Goal: Task Accomplishment & Management: Manage account settings

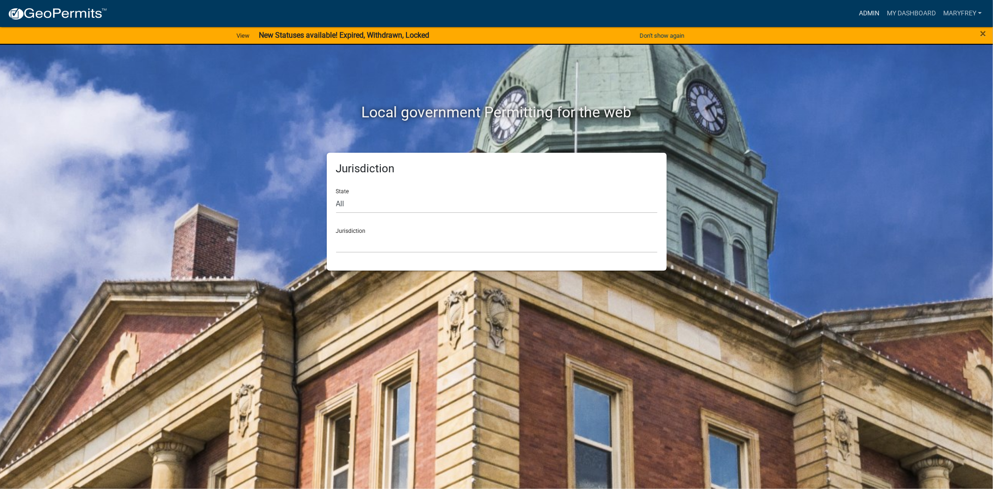
click at [860, 9] on link "Admin" at bounding box center [870, 14] width 28 height 18
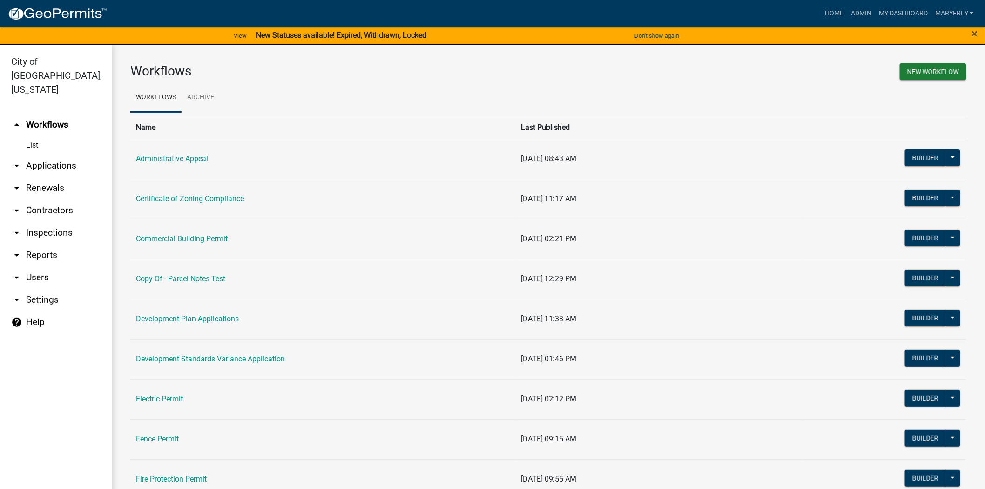
click at [58, 114] on link "arrow_drop_up Workflows" at bounding box center [56, 125] width 112 height 22
click at [35, 222] on link "arrow_drop_down Inspections" at bounding box center [56, 233] width 112 height 22
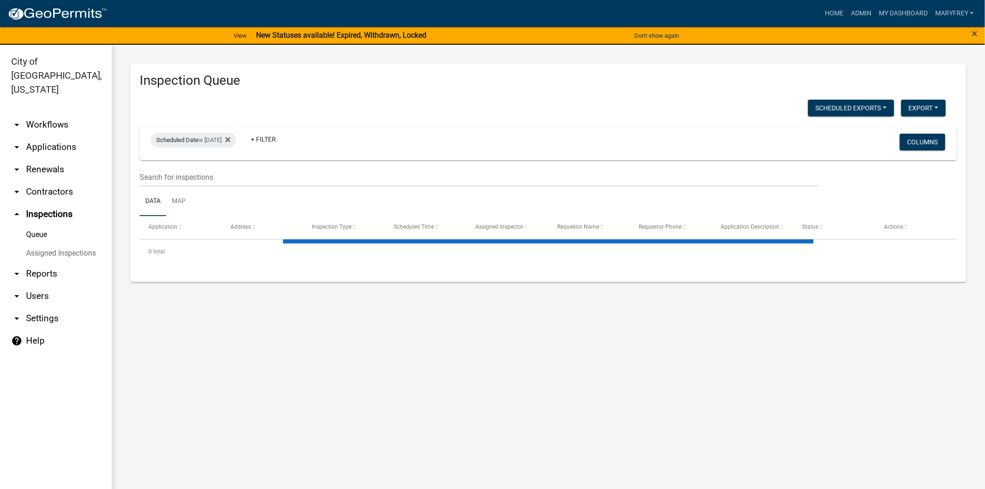
select select "3: 100"
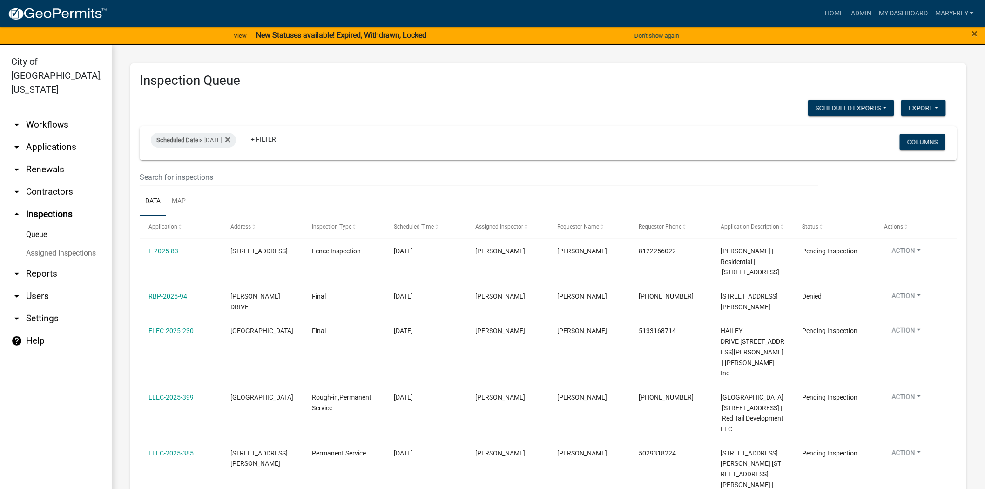
click at [45, 114] on link "arrow_drop_down Workflows" at bounding box center [56, 125] width 112 height 22
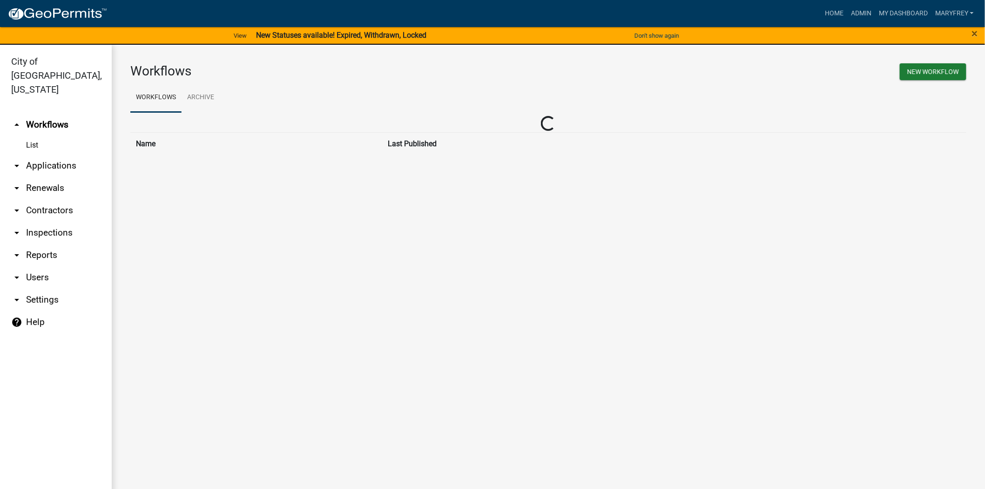
click at [55, 155] on link "arrow_drop_down Applications" at bounding box center [56, 166] width 112 height 22
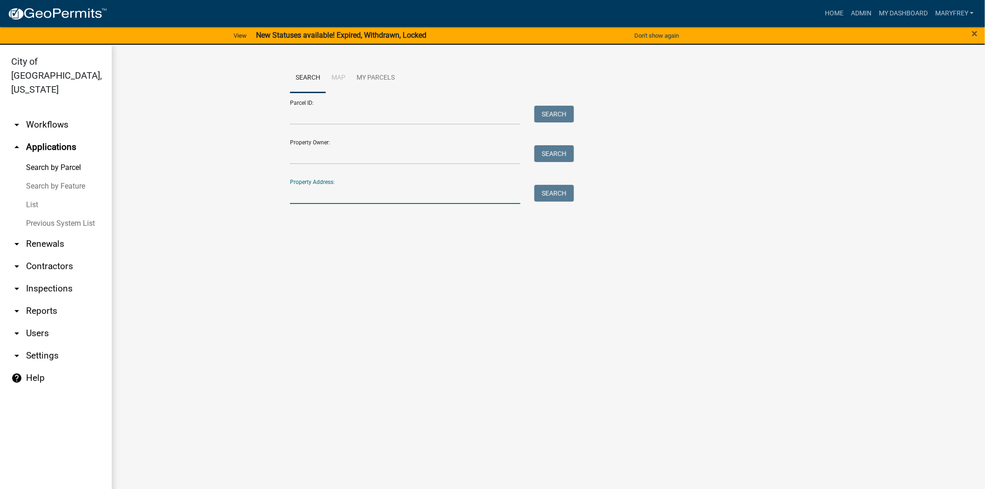
click at [329, 199] on input "Property Address:" at bounding box center [405, 194] width 231 height 19
type input "1709 herby"
click at [552, 197] on button "Search" at bounding box center [555, 193] width 40 height 17
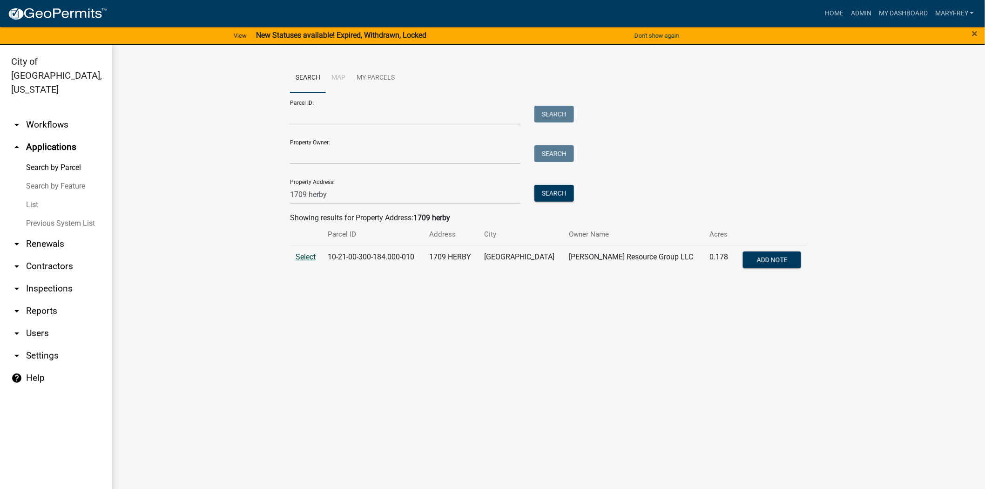
click at [308, 256] on span "Select" at bounding box center [306, 256] width 20 height 9
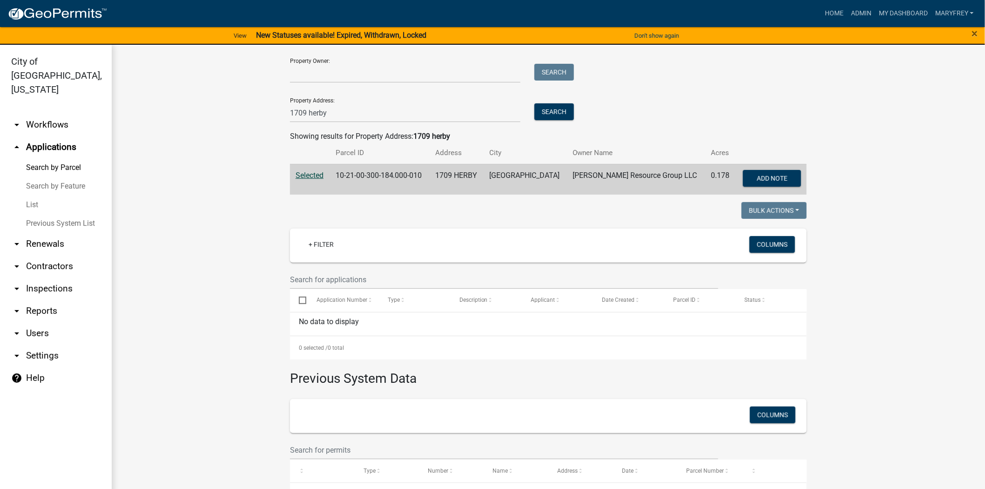
scroll to position [82, 0]
click at [48, 255] on link "arrow_drop_down Contractors" at bounding box center [56, 266] width 112 height 22
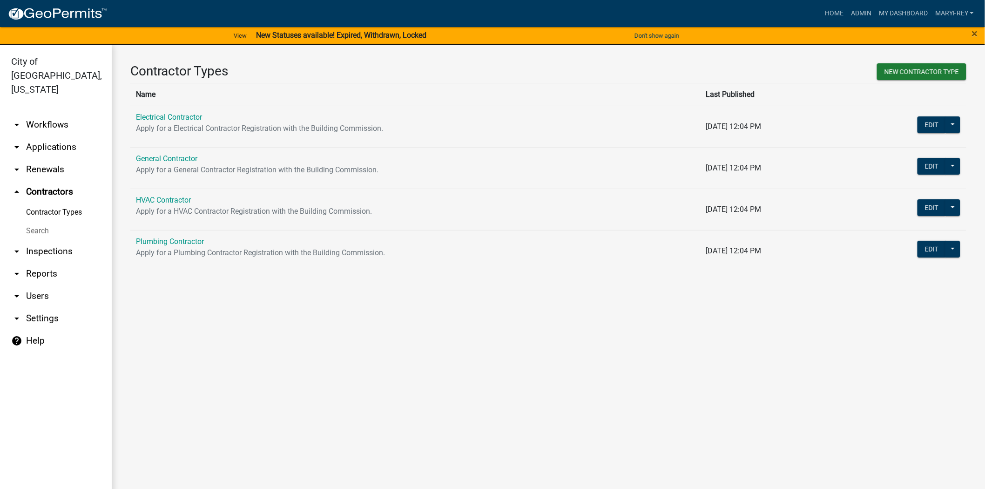
click at [50, 114] on link "arrow_drop_down Workflows" at bounding box center [56, 125] width 112 height 22
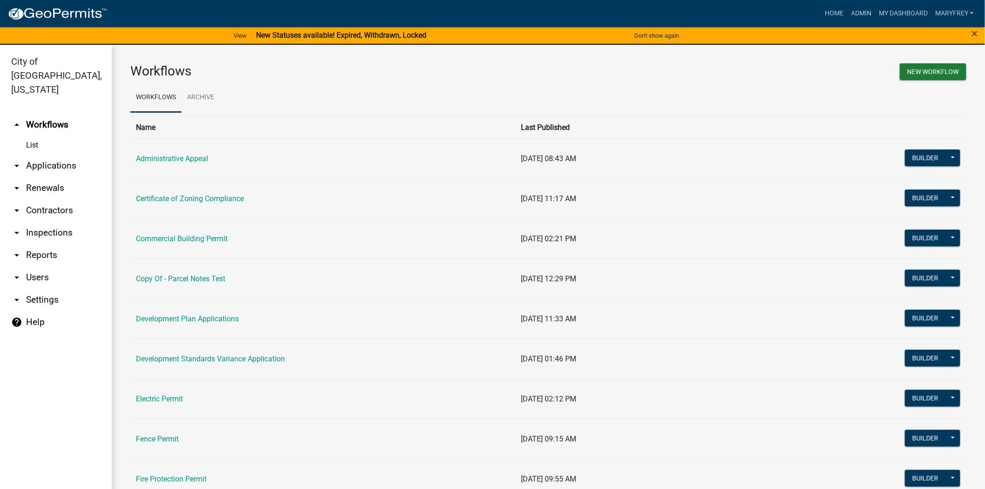
drag, startPoint x: 61, startPoint y: 152, endPoint x: 86, endPoint y: 170, distance: 30.3
click at [61, 155] on link "arrow_drop_down Applications" at bounding box center [56, 166] width 112 height 22
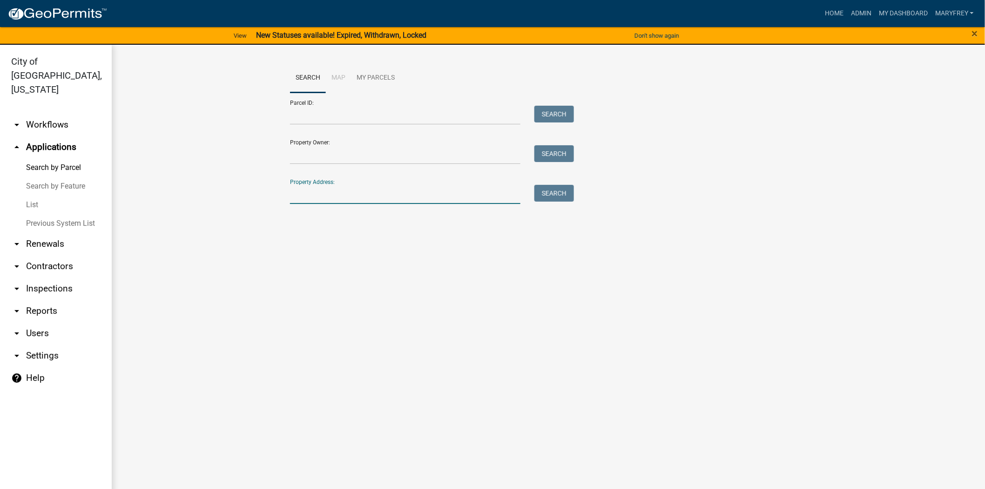
click at [308, 198] on input "Property Address:" at bounding box center [405, 194] width 231 height 19
type input "309 riverside"
click at [557, 197] on button "Search" at bounding box center [555, 193] width 40 height 17
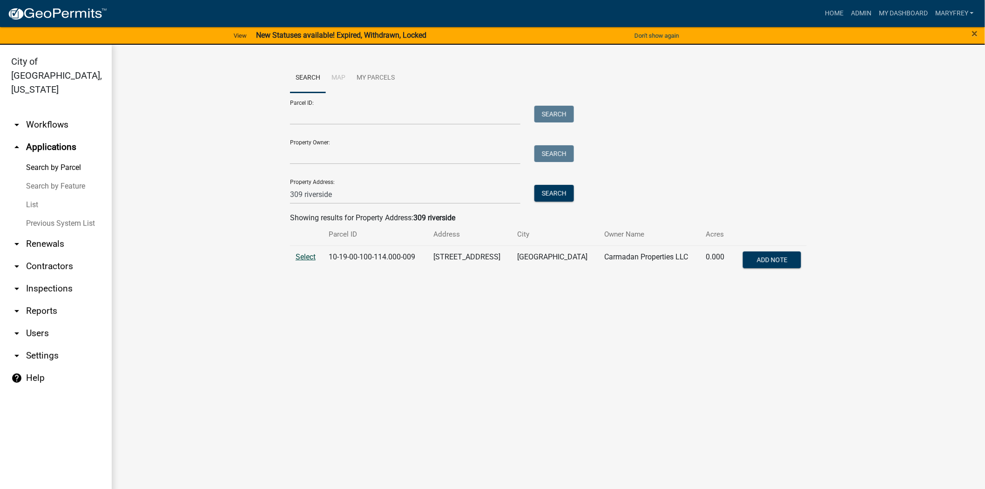
click at [308, 261] on span "Select" at bounding box center [306, 256] width 20 height 9
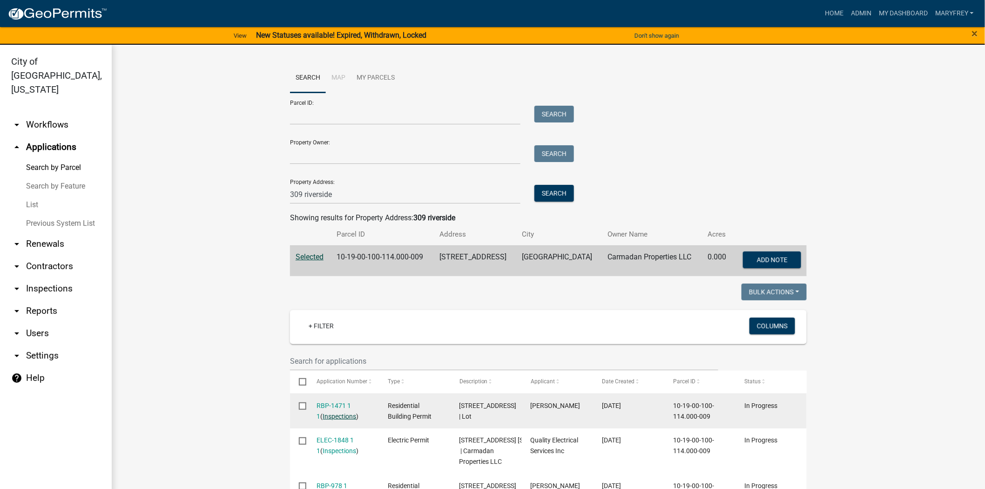
click at [324, 416] on link "Inspections" at bounding box center [340, 416] width 34 height 7
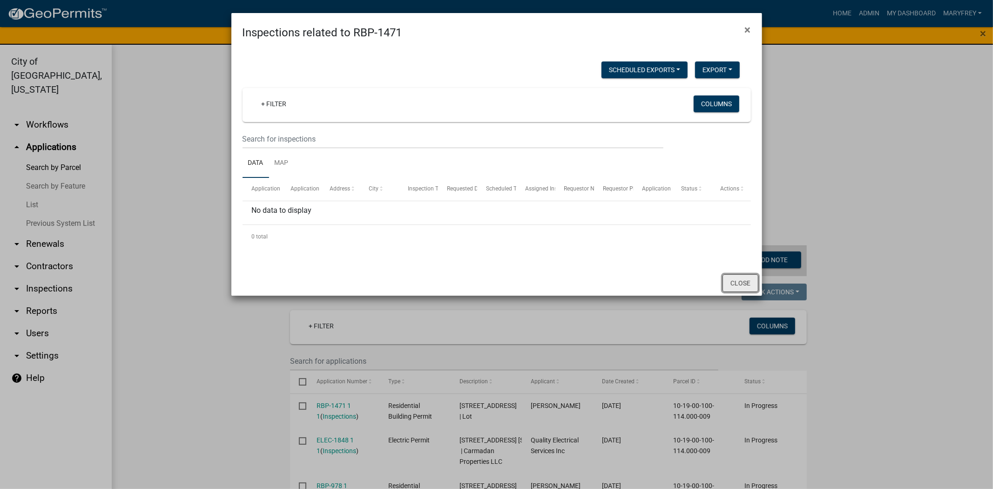
click at [737, 282] on button "Close" at bounding box center [741, 283] width 36 height 18
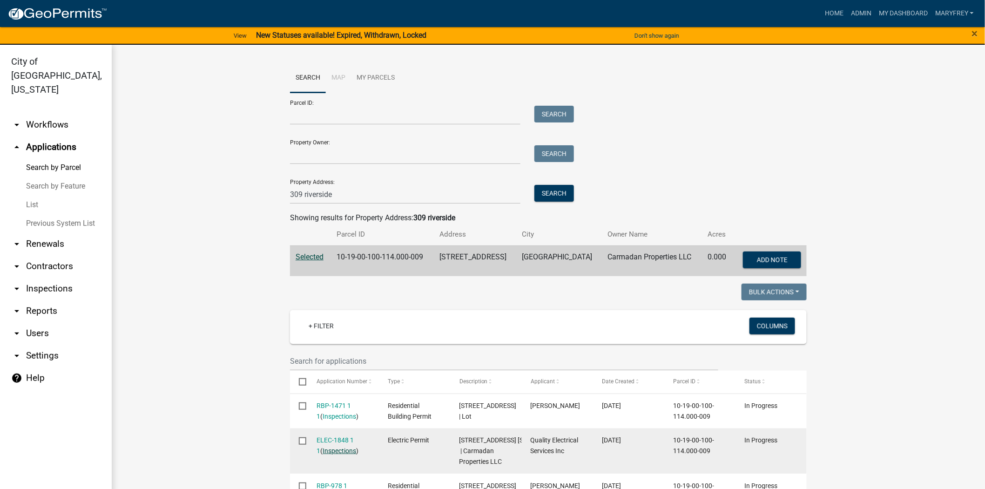
click at [334, 453] on link "Inspections" at bounding box center [340, 450] width 34 height 7
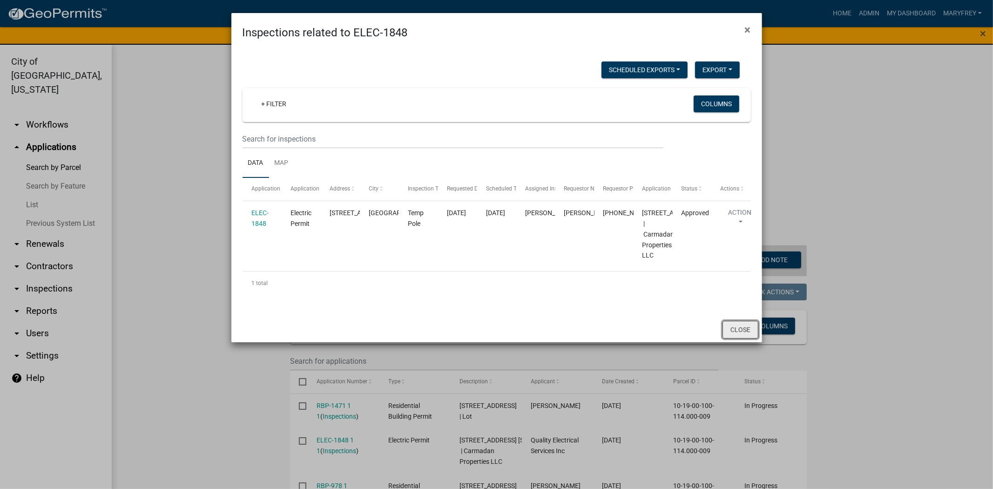
click at [743, 339] on button "Close" at bounding box center [741, 330] width 36 height 18
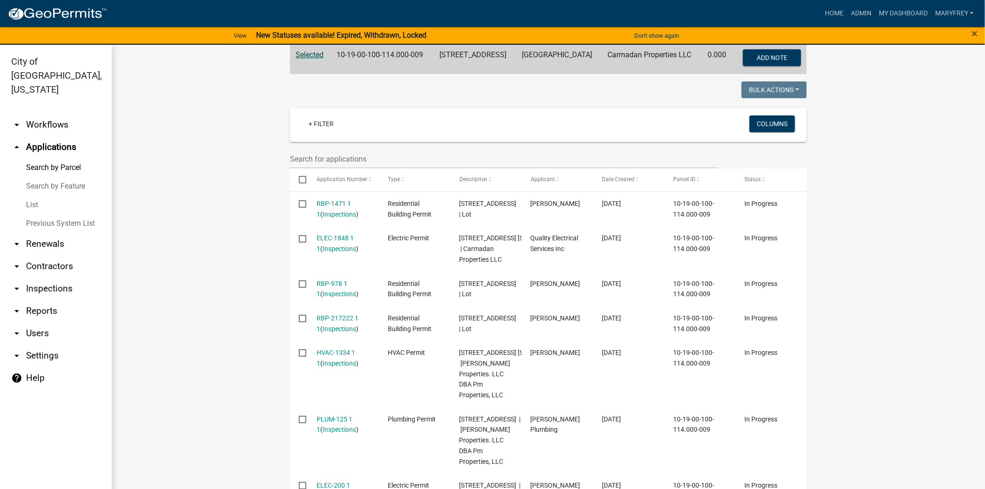
scroll to position [206, 0]
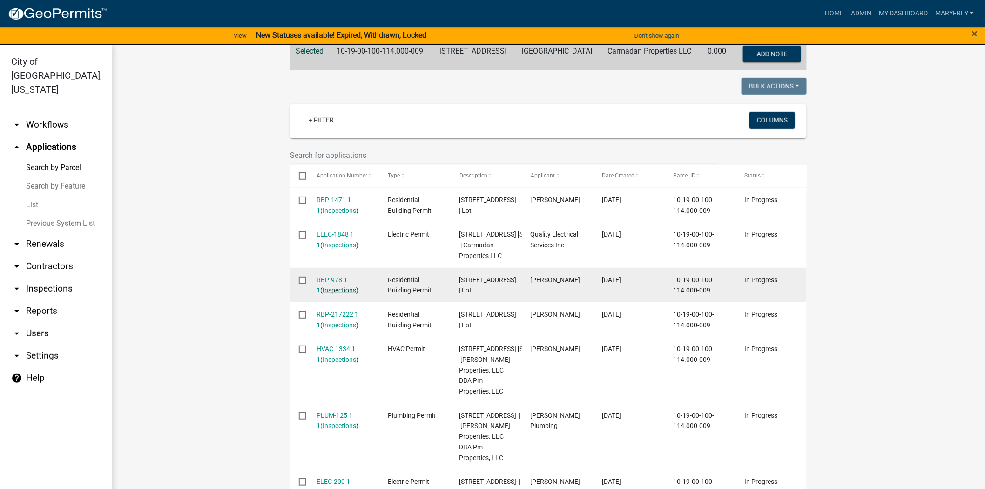
click at [326, 294] on link "Inspections" at bounding box center [340, 289] width 34 height 7
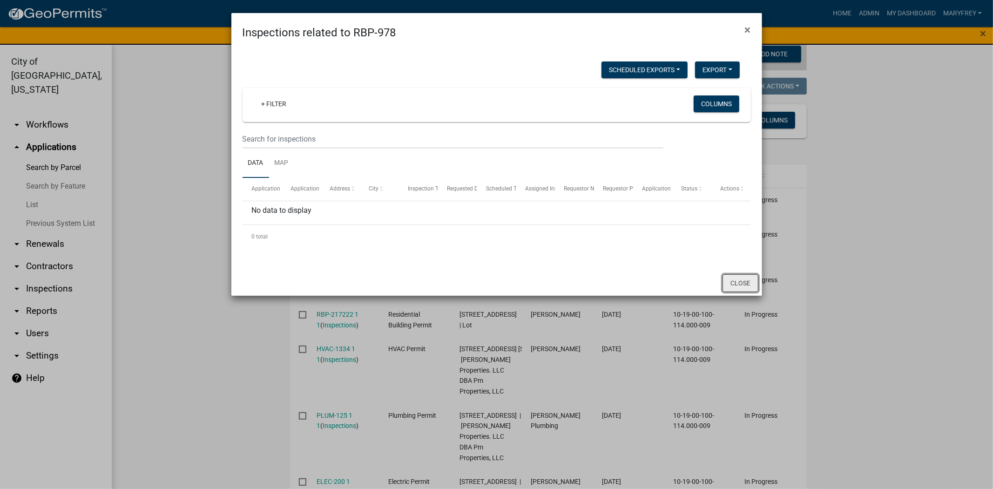
click at [740, 283] on button "Close" at bounding box center [741, 283] width 36 height 18
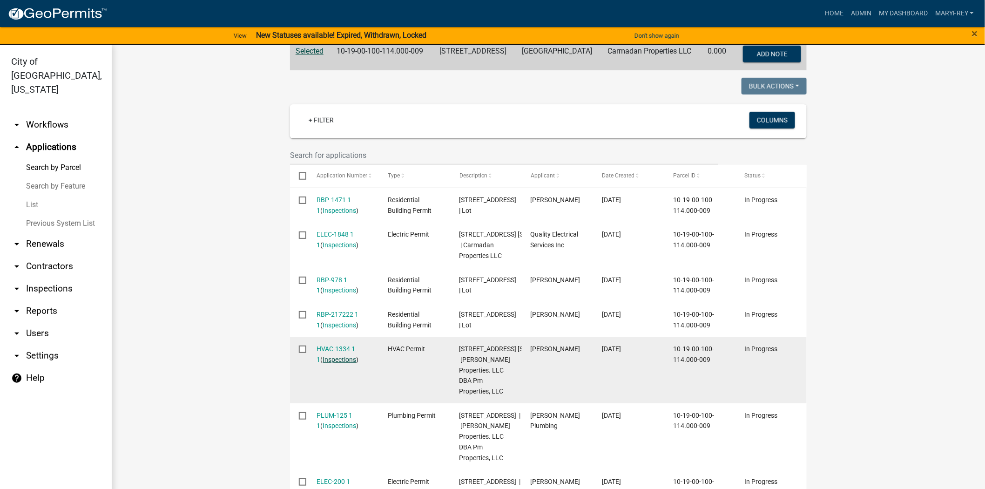
click at [333, 363] on link "Inspections" at bounding box center [340, 359] width 34 height 7
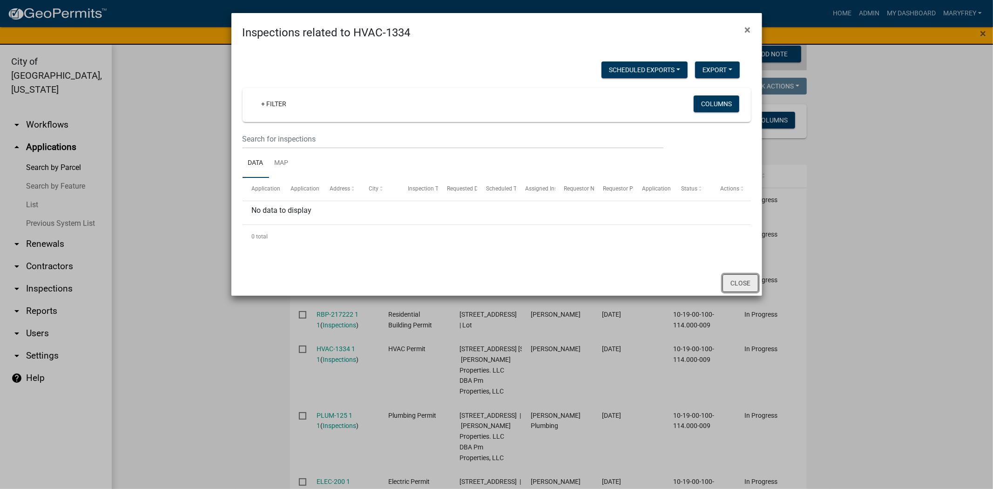
click at [738, 278] on button "Close" at bounding box center [741, 283] width 36 height 18
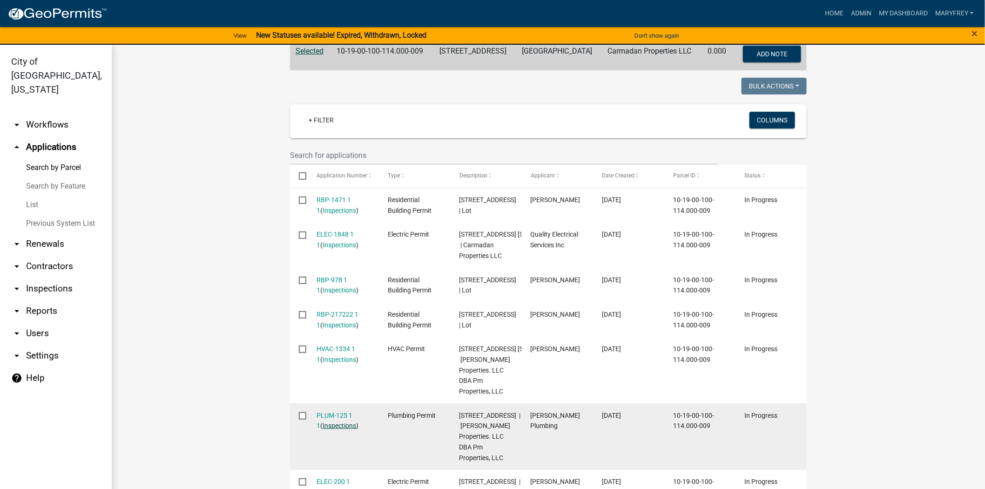
click at [333, 429] on link "Inspections" at bounding box center [340, 425] width 34 height 7
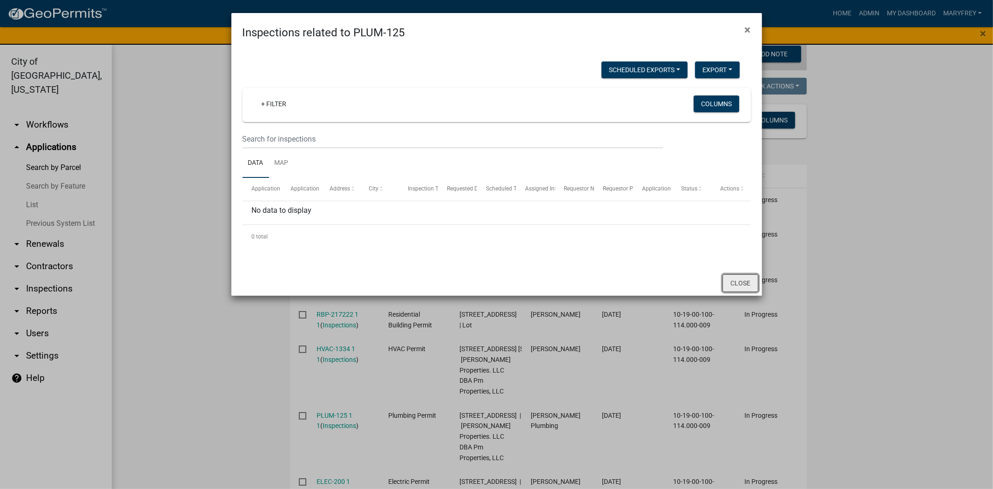
click at [743, 282] on button "Close" at bounding box center [741, 283] width 36 height 18
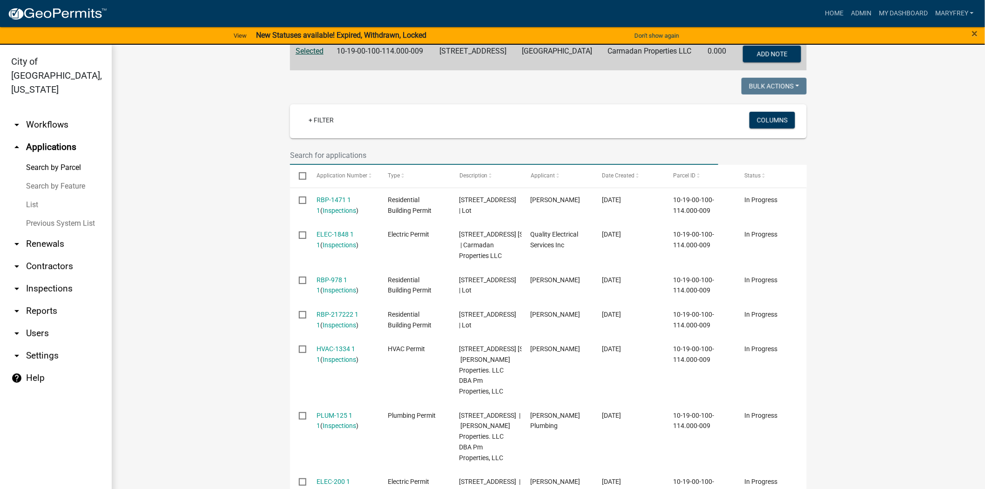
click at [306, 162] on input "text" at bounding box center [504, 155] width 428 height 19
click at [43, 114] on link "arrow_drop_down Workflows" at bounding box center [56, 125] width 112 height 22
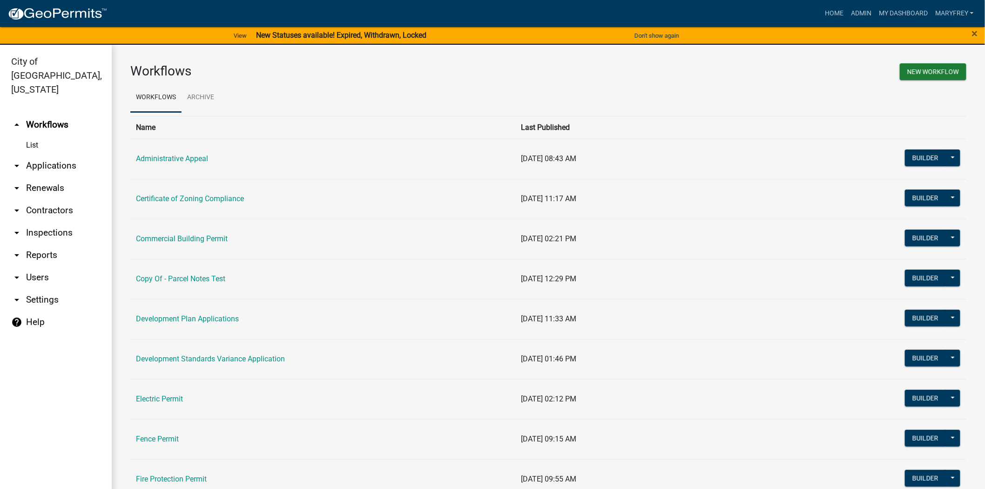
click at [51, 199] on link "arrow_drop_down Contractors" at bounding box center [56, 210] width 112 height 22
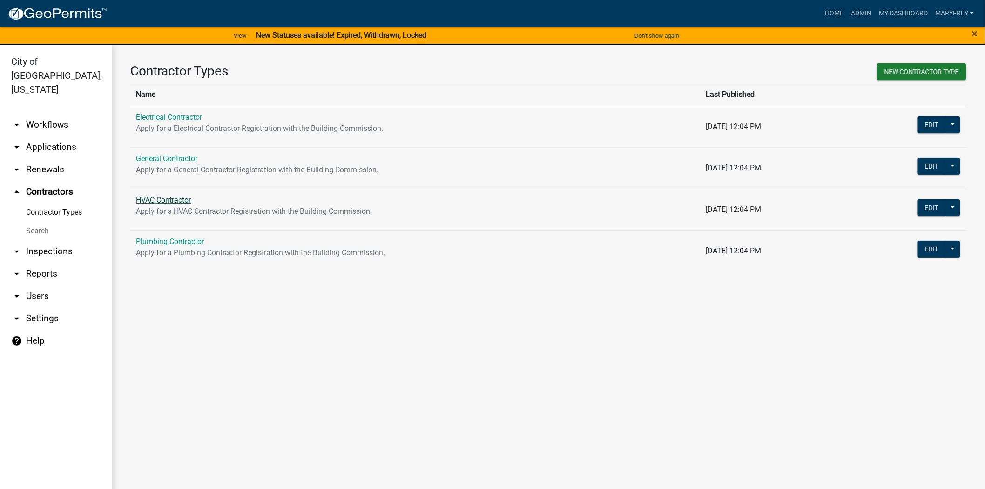
click at [161, 201] on link "HVAC Contractor" at bounding box center [163, 200] width 55 height 9
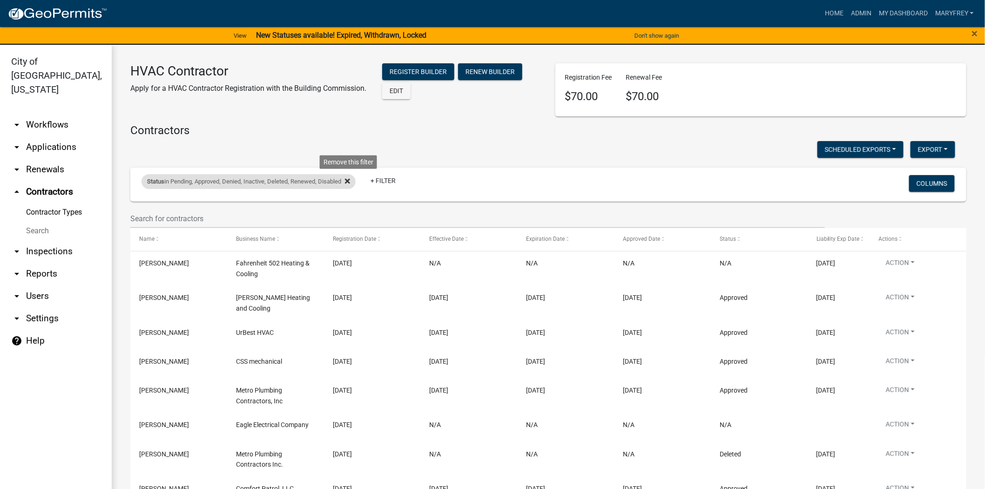
click at [350, 181] on icon at bounding box center [347, 181] width 5 height 5
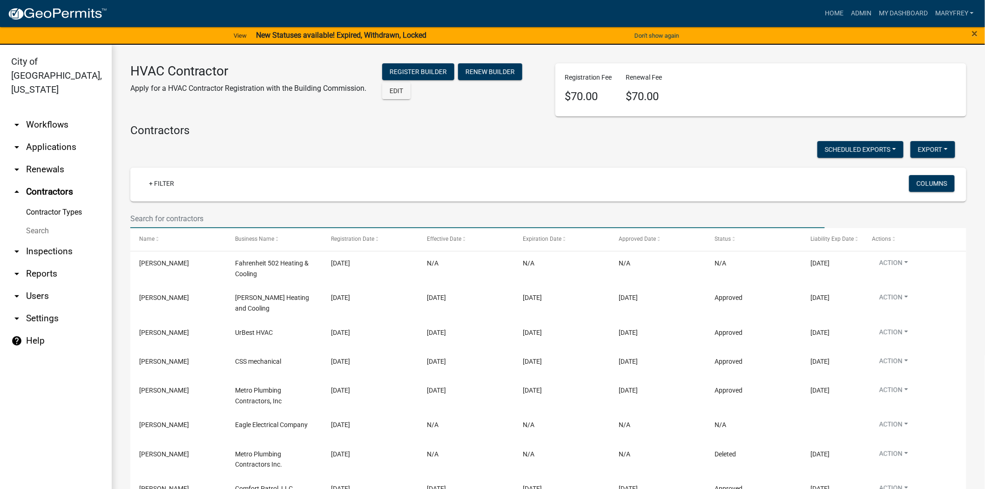
click at [160, 220] on input "text" at bounding box center [477, 218] width 695 height 19
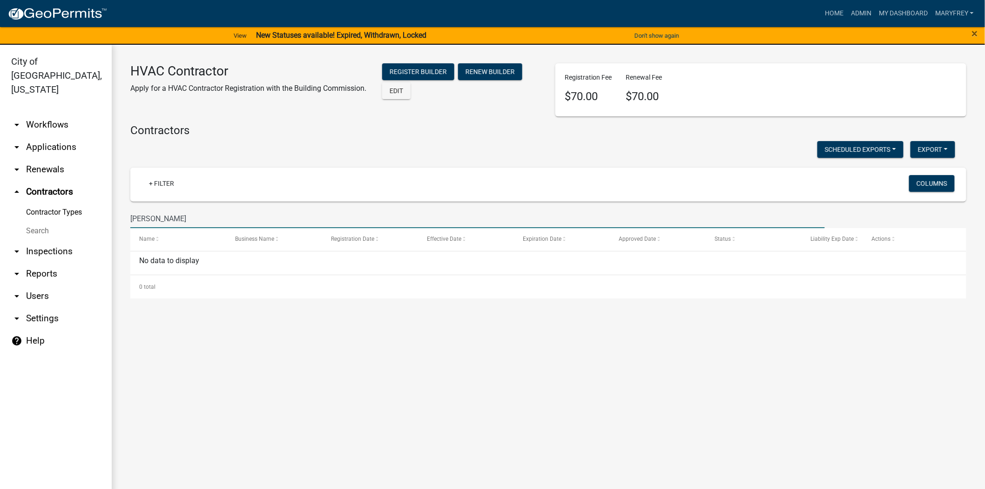
drag, startPoint x: 163, startPoint y: 219, endPoint x: 132, endPoint y: 226, distance: 32.0
click at [132, 226] on input "haines" at bounding box center [477, 218] width 695 height 19
click at [162, 220] on input "haines" at bounding box center [477, 218] width 695 height 19
type input "h"
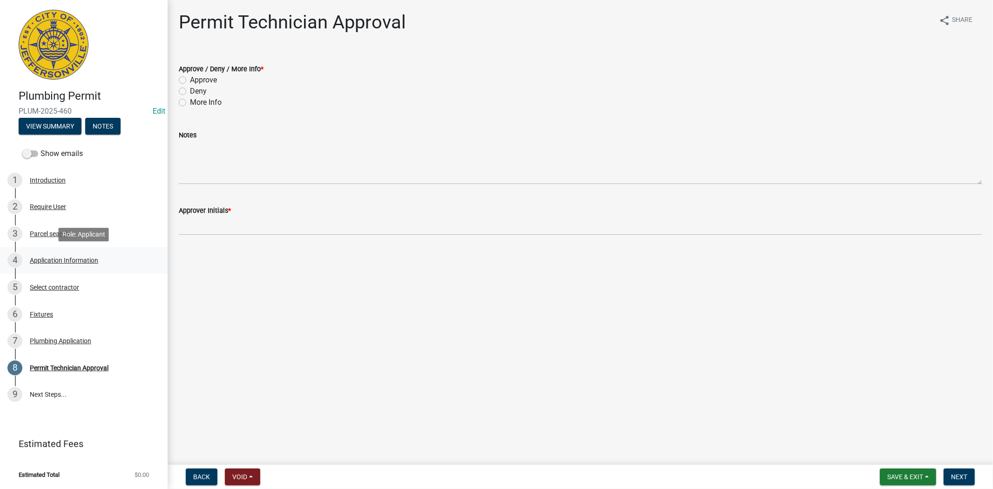
click at [78, 255] on div "4 Application Information" at bounding box center [79, 260] width 145 height 15
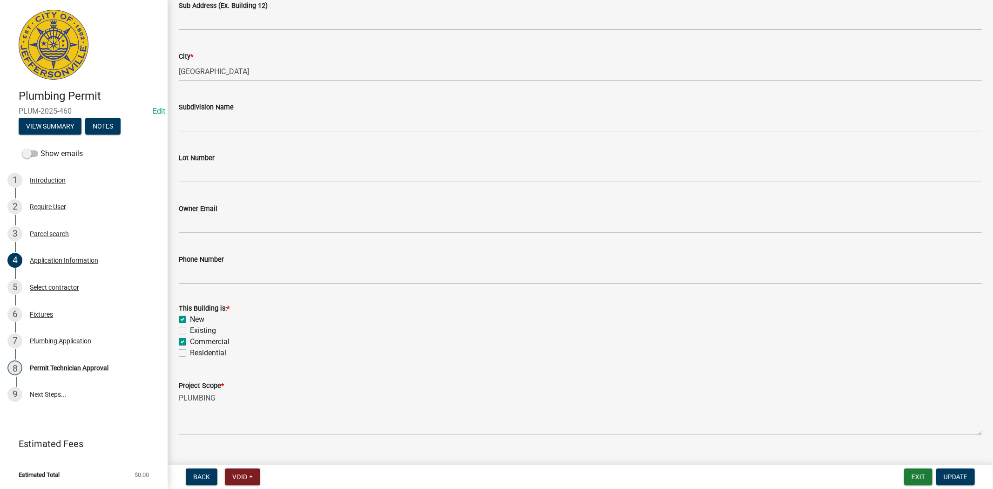
scroll to position [207, 0]
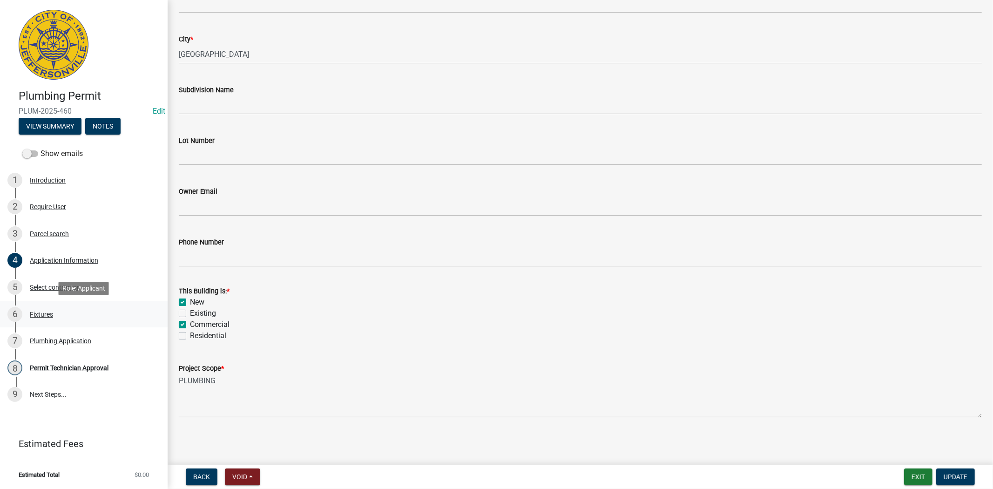
click at [39, 313] on div "Fixtures" at bounding box center [41, 314] width 23 height 7
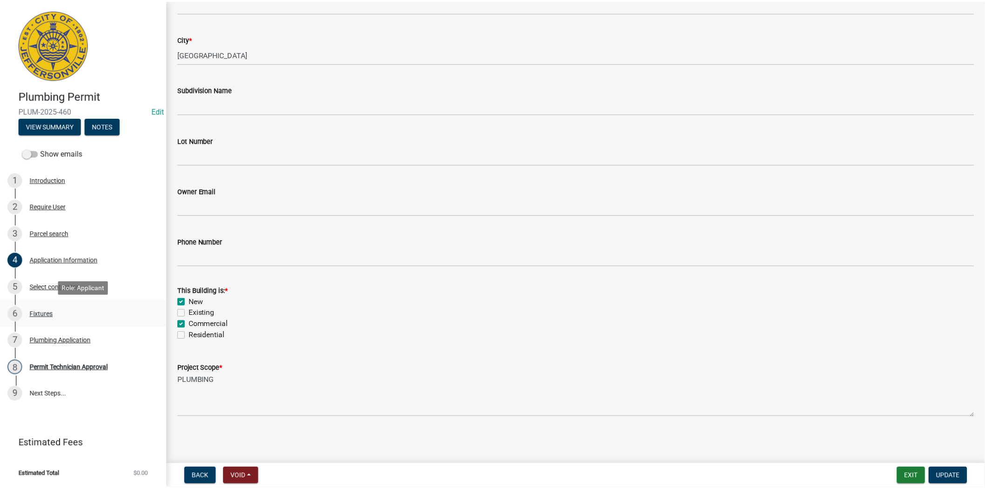
scroll to position [0, 0]
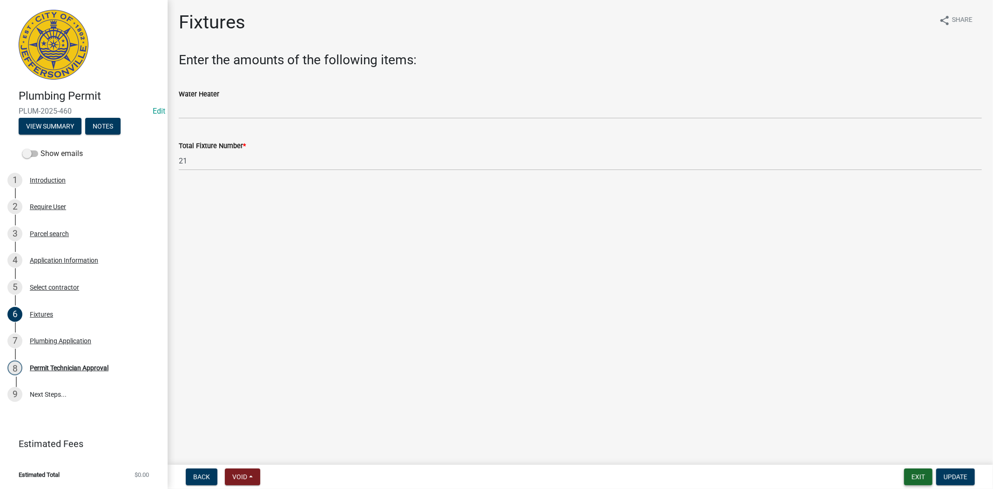
click at [912, 475] on button "Exit" at bounding box center [918, 477] width 28 height 17
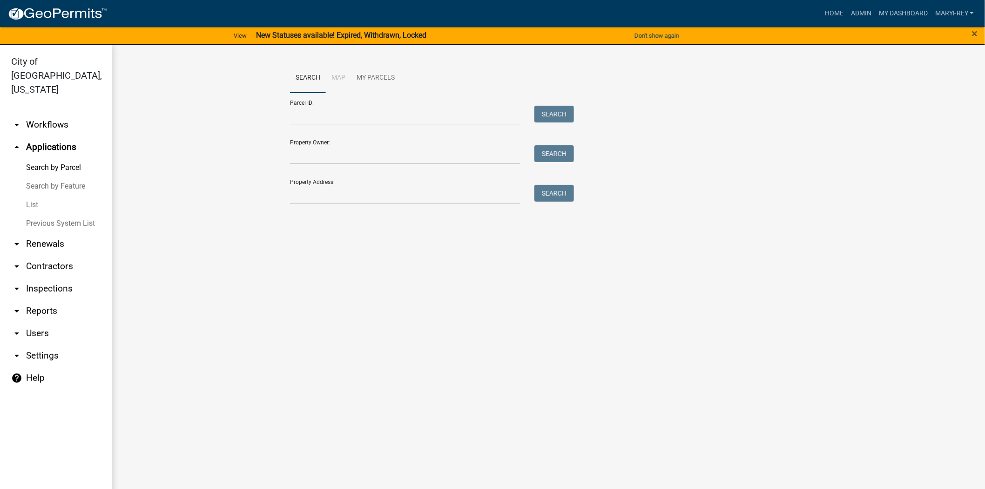
click at [309, 269] on main "Search Map My Parcels Parcel ID: Search Property Owner: Search Property Address…" at bounding box center [549, 272] width 874 height 455
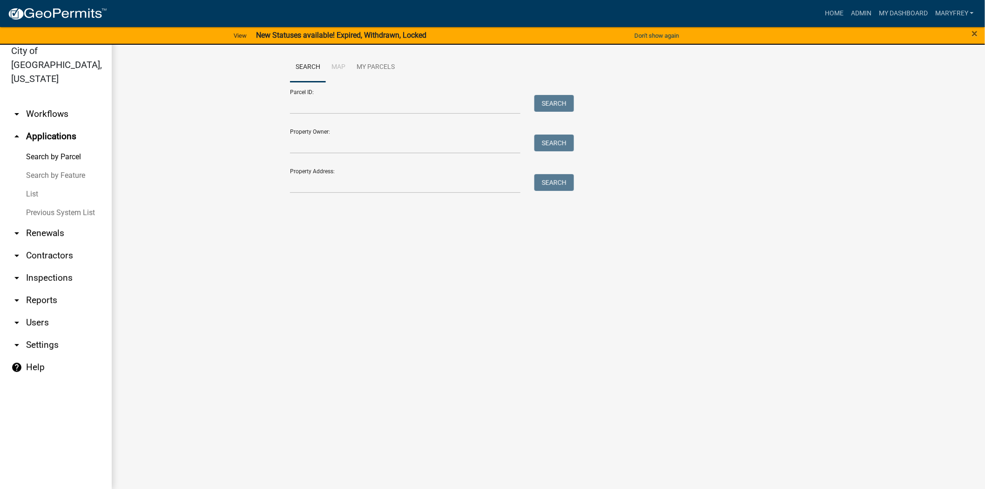
scroll to position [11, 0]
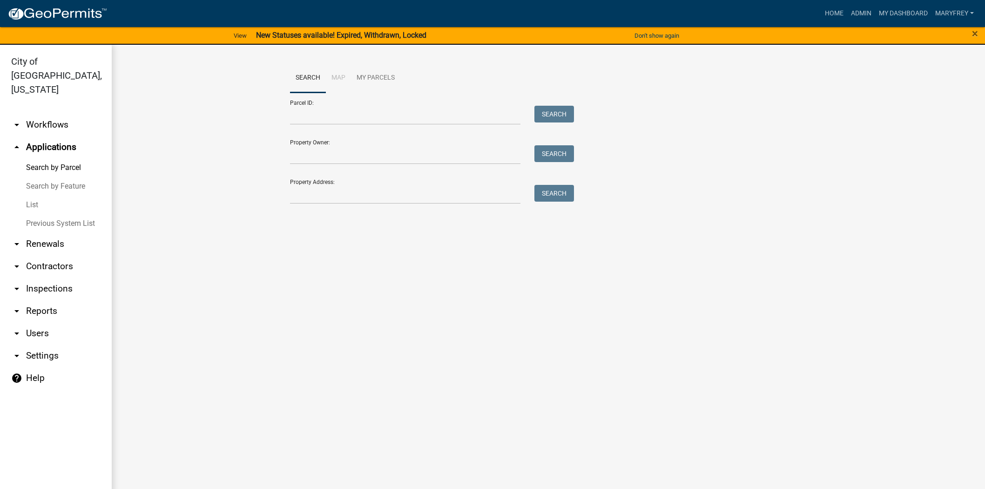
scroll to position [11, 0]
